Goal: Transaction & Acquisition: Purchase product/service

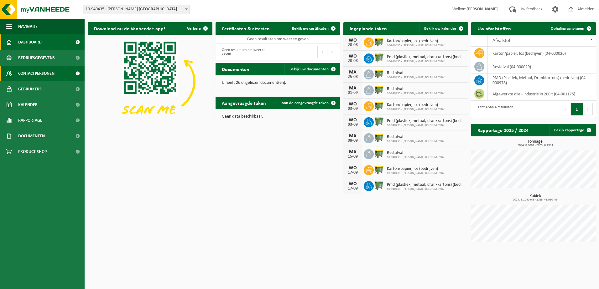
click at [46, 72] on span "Contactpersonen" at bounding box center [36, 74] width 36 height 16
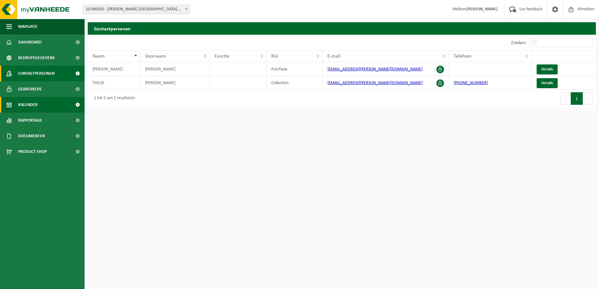
click at [39, 106] on link "Kalender" at bounding box center [42, 105] width 85 height 16
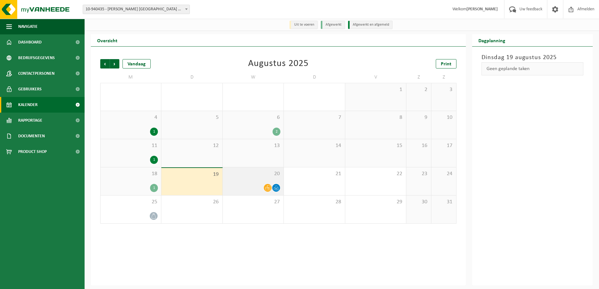
click at [256, 179] on div "20" at bounding box center [253, 182] width 61 height 28
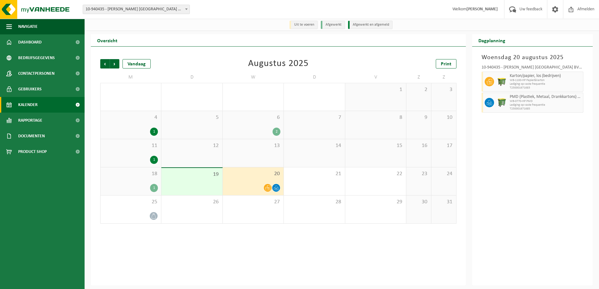
click at [195, 184] on div "19" at bounding box center [191, 181] width 61 height 27
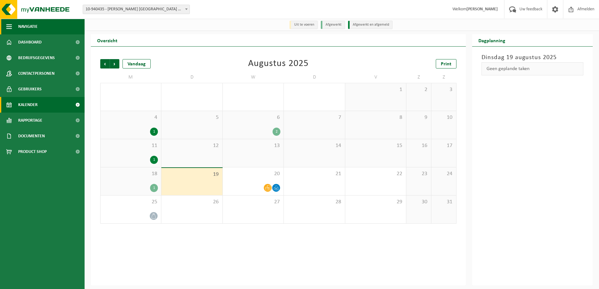
click at [9, 26] on span "button" at bounding box center [9, 27] width 6 height 16
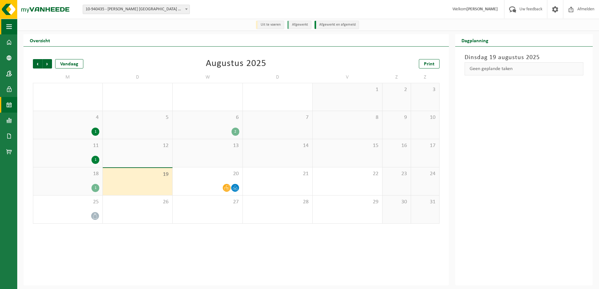
click at [9, 26] on span "button" at bounding box center [9, 27] width 6 height 16
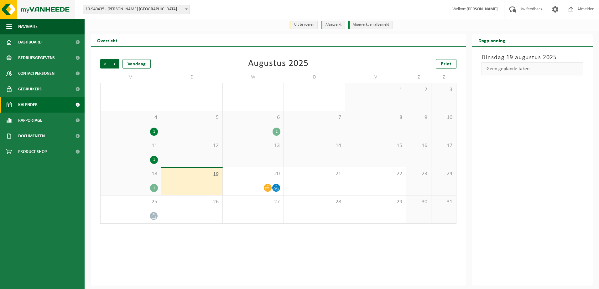
click at [39, 8] on img at bounding box center [37, 9] width 75 height 19
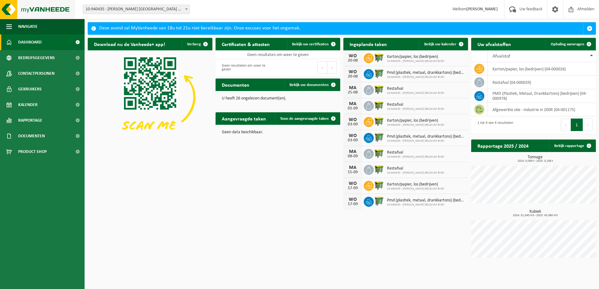
click at [9, 9] on img at bounding box center [37, 9] width 75 height 19
click at [46, 135] on link "Documenten" at bounding box center [42, 136] width 85 height 16
click at [32, 166] on span "Documenten" at bounding box center [30, 165] width 23 height 12
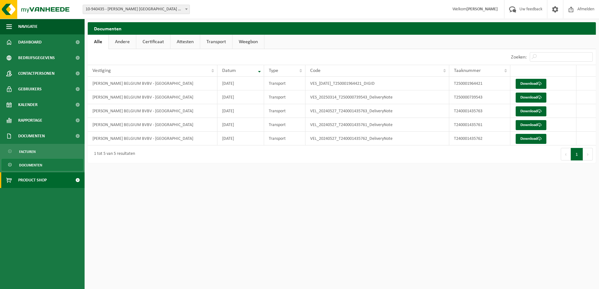
click at [25, 181] on span "Product Shop" at bounding box center [32, 181] width 29 height 16
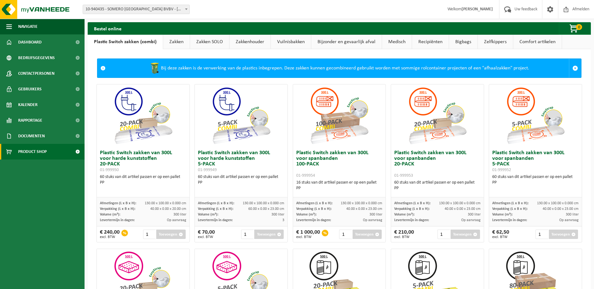
click at [171, 40] on link "Zakken" at bounding box center [176, 42] width 27 height 14
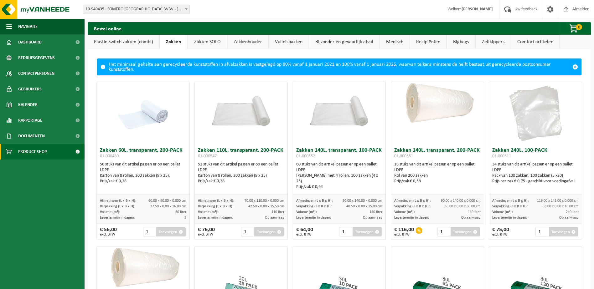
click at [171, 232] on button "Toevoegen" at bounding box center [170, 231] width 29 height 9
click at [151, 230] on input "2" at bounding box center [149, 231] width 13 height 9
click at [573, 67] on span at bounding box center [576, 67] width 6 height 6
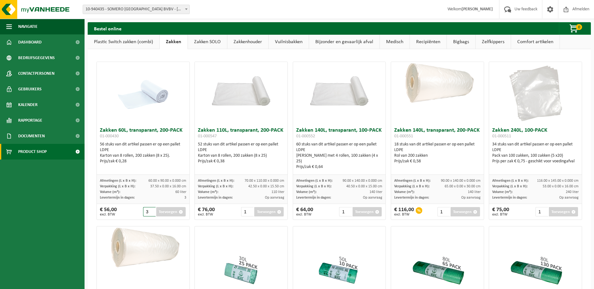
click at [150, 211] on input "3" at bounding box center [149, 211] width 13 height 9
click at [150, 211] on input "4" at bounding box center [149, 211] width 13 height 9
click at [205, 43] on link "Zakken SOLO" at bounding box center [207, 42] width 39 height 14
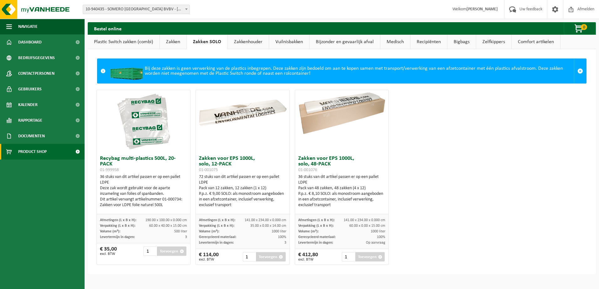
click at [244, 41] on link "Zakkenhouder" at bounding box center [248, 42] width 41 height 14
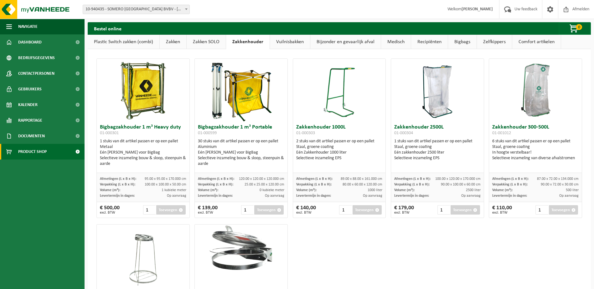
click at [287, 40] on link "Vuilnisbakken" at bounding box center [290, 42] width 40 height 14
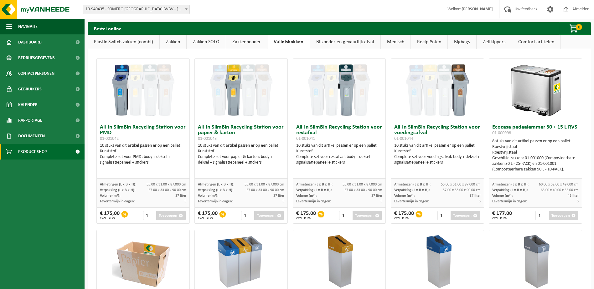
click at [352, 40] on link "Bijzonder en gevaarlijk afval" at bounding box center [345, 42] width 70 height 14
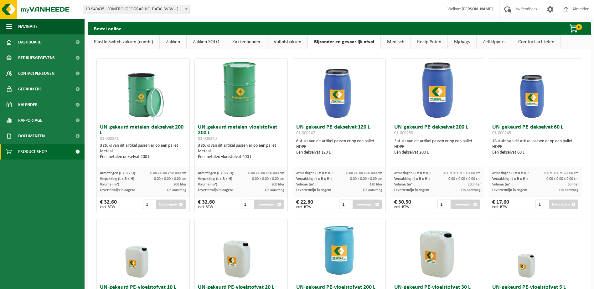
click at [398, 44] on link "Medisch" at bounding box center [396, 42] width 30 height 14
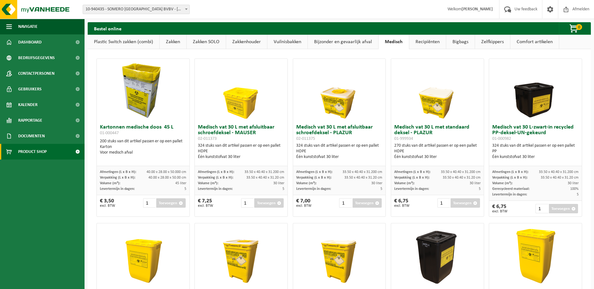
click at [427, 43] on link "Recipiënten" at bounding box center [427, 42] width 37 height 14
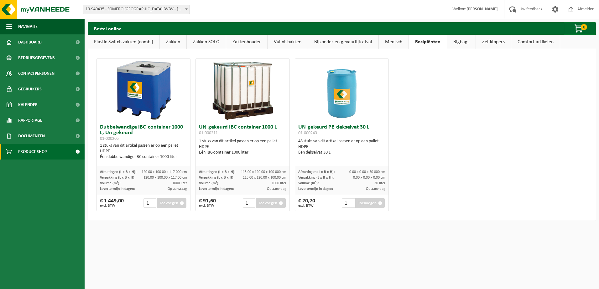
click at [465, 43] on link "Bigbags" at bounding box center [461, 42] width 29 height 14
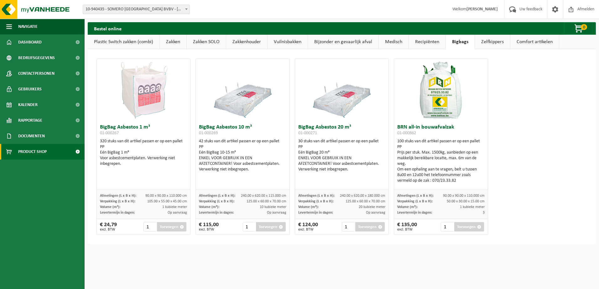
click at [484, 43] on link "Zelfkippers" at bounding box center [492, 42] width 35 height 14
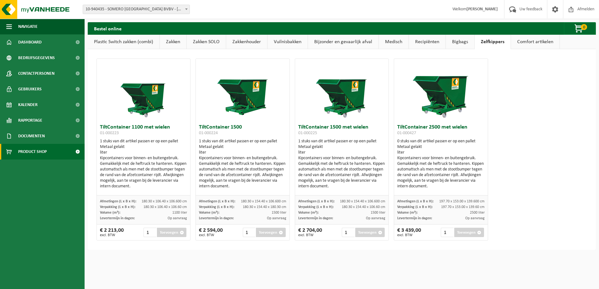
click at [540, 41] on link "Comfort artikelen" at bounding box center [535, 42] width 49 height 14
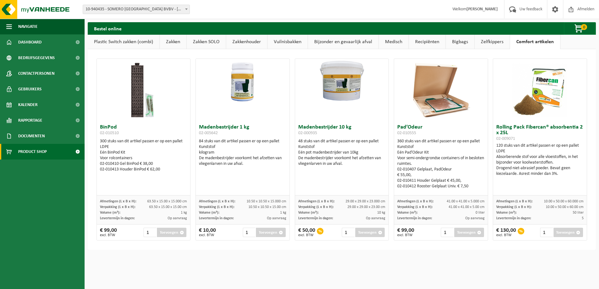
click at [207, 43] on link "Zakken SOLO" at bounding box center [206, 42] width 39 height 14
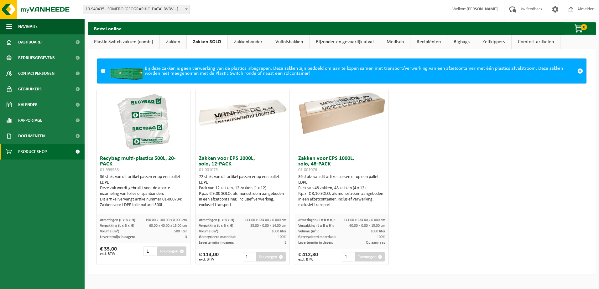
click at [167, 42] on link "Zakken" at bounding box center [173, 42] width 27 height 14
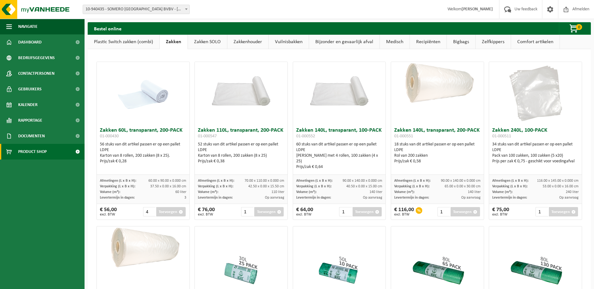
click at [172, 215] on button "Toevoegen" at bounding box center [170, 211] width 29 height 9
click at [145, 212] on input "4" at bounding box center [149, 211] width 13 height 9
click at [151, 214] on input "3" at bounding box center [149, 211] width 13 height 9
click at [151, 214] on input "2" at bounding box center [149, 211] width 13 height 9
type input "1"
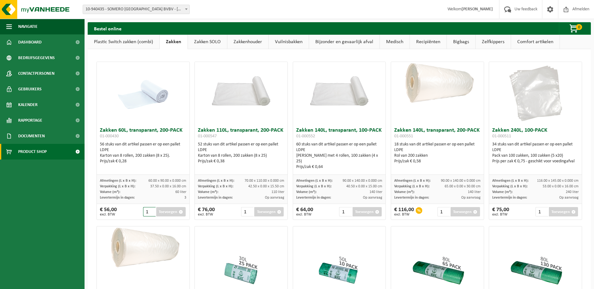
click at [151, 214] on input "1" at bounding box center [149, 211] width 13 height 9
click at [165, 212] on button "Toevoegen" at bounding box center [170, 211] width 29 height 9
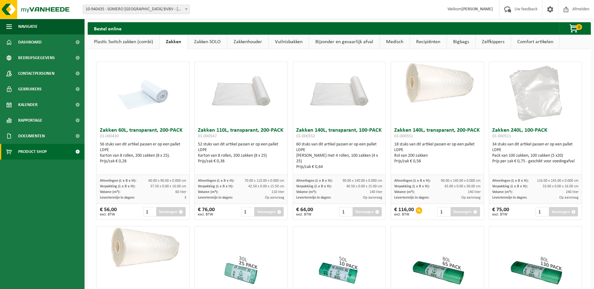
click at [165, 212] on button "Toevoegen" at bounding box center [170, 211] width 29 height 9
click at [41, 71] on span "Contactpersonen" at bounding box center [36, 74] width 36 height 16
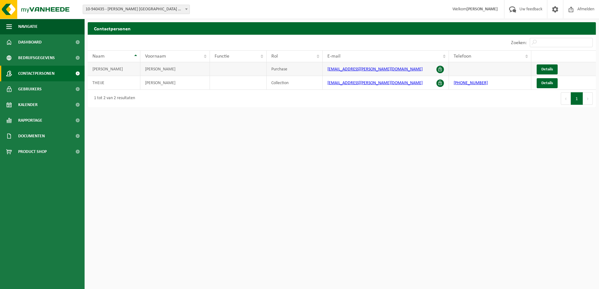
click at [440, 70] on span at bounding box center [440, 70] width 8 height 8
click at [439, 83] on span at bounding box center [440, 84] width 8 height 8
click at [547, 84] on span "Details" at bounding box center [547, 83] width 12 height 4
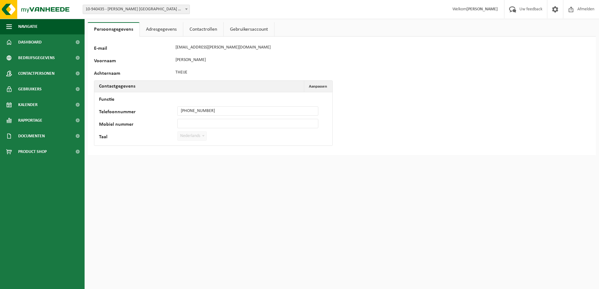
click at [150, 29] on link "Adresgegevens" at bounding box center [161, 29] width 43 height 14
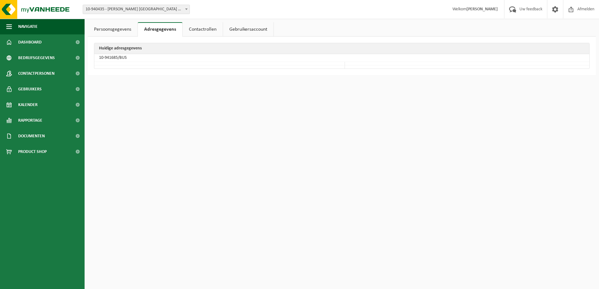
click at [202, 29] on link "Contactrollen" at bounding box center [203, 29] width 40 height 14
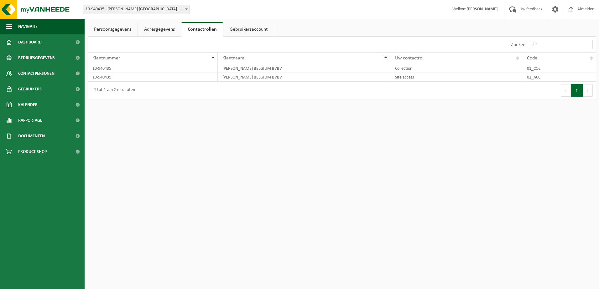
click at [251, 30] on link "Gebruikersaccount" at bounding box center [248, 29] width 50 height 14
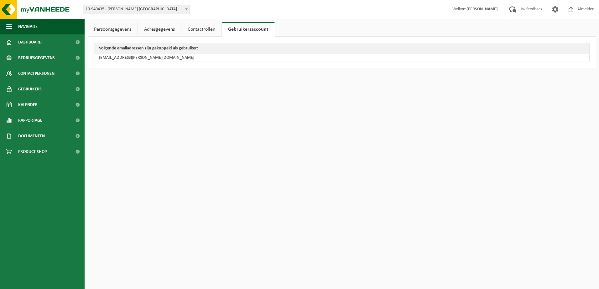
click at [112, 30] on link "Persoonsgegevens" at bounding box center [113, 29] width 50 height 14
